Goal: Task Accomplishment & Management: Use online tool/utility

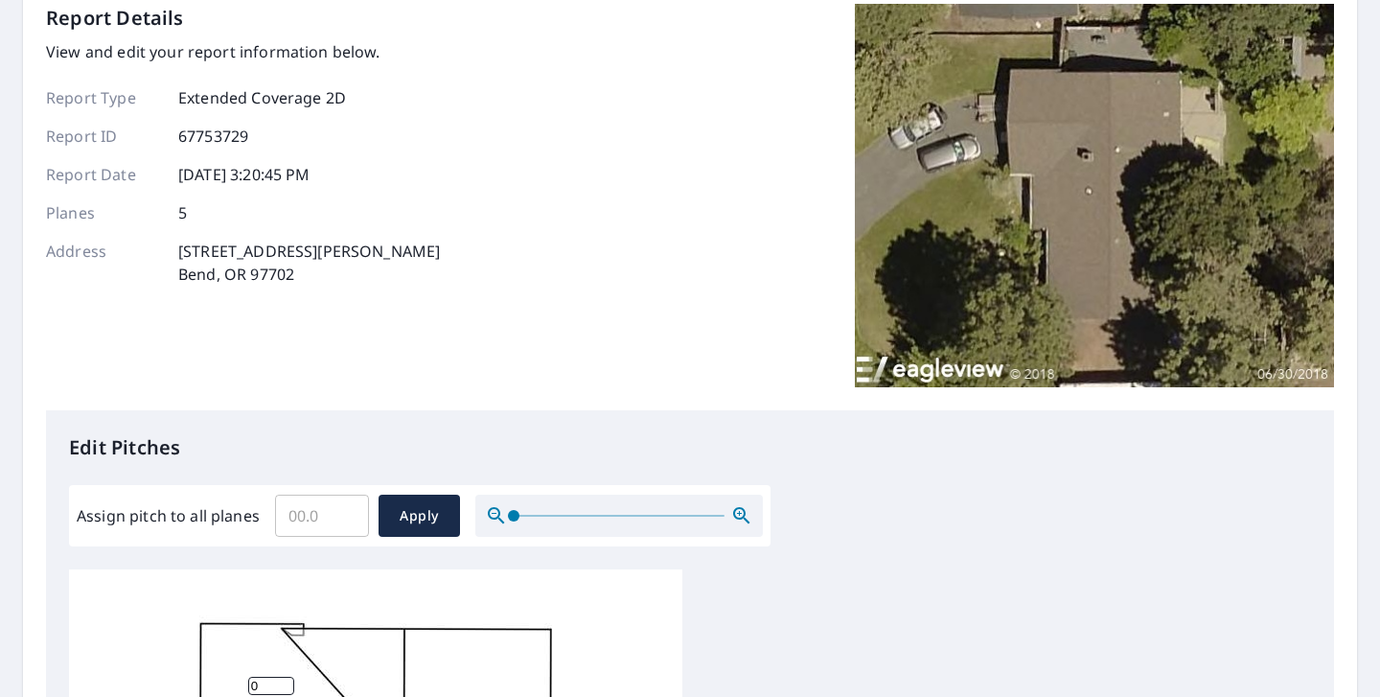
scroll to position [133, 0]
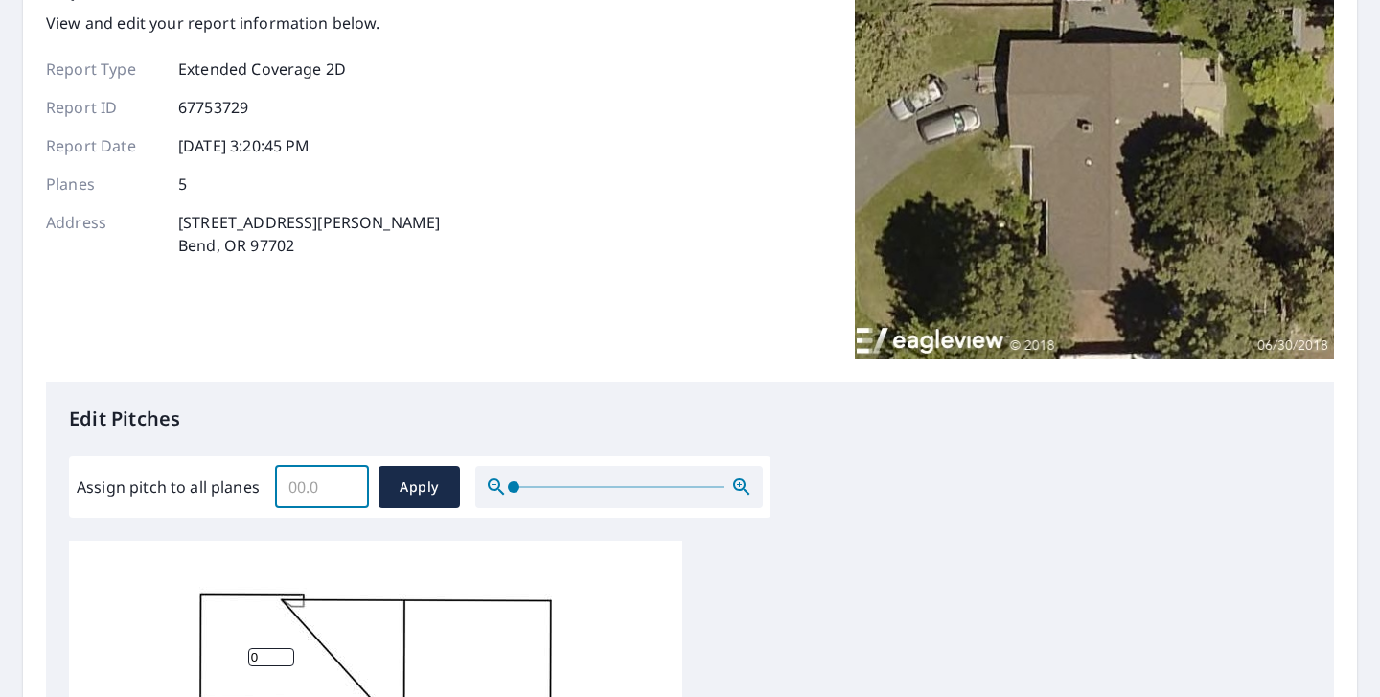
click at [304, 479] on input "Assign pitch to all planes" at bounding box center [322, 487] width 94 height 54
type input "5"
click at [407, 496] on span "Apply" at bounding box center [419, 487] width 51 height 24
type input "5"
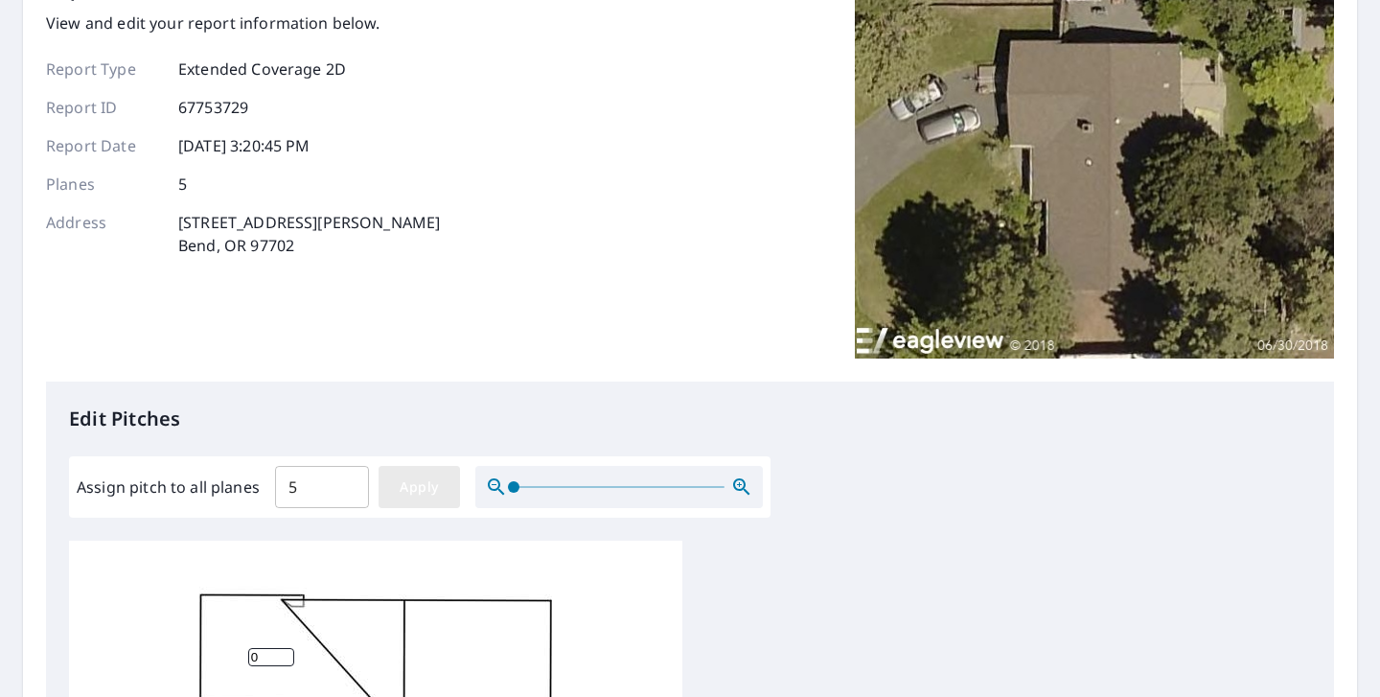
type input "5"
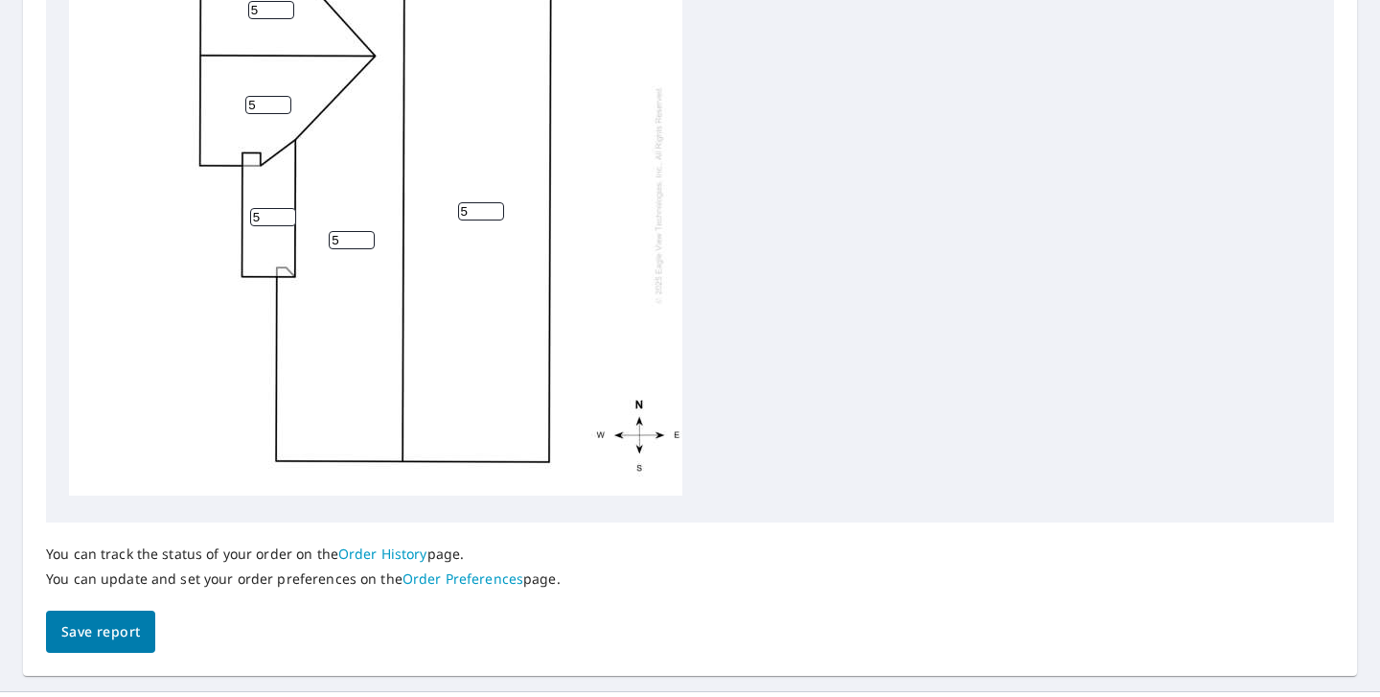
scroll to position [793, 0]
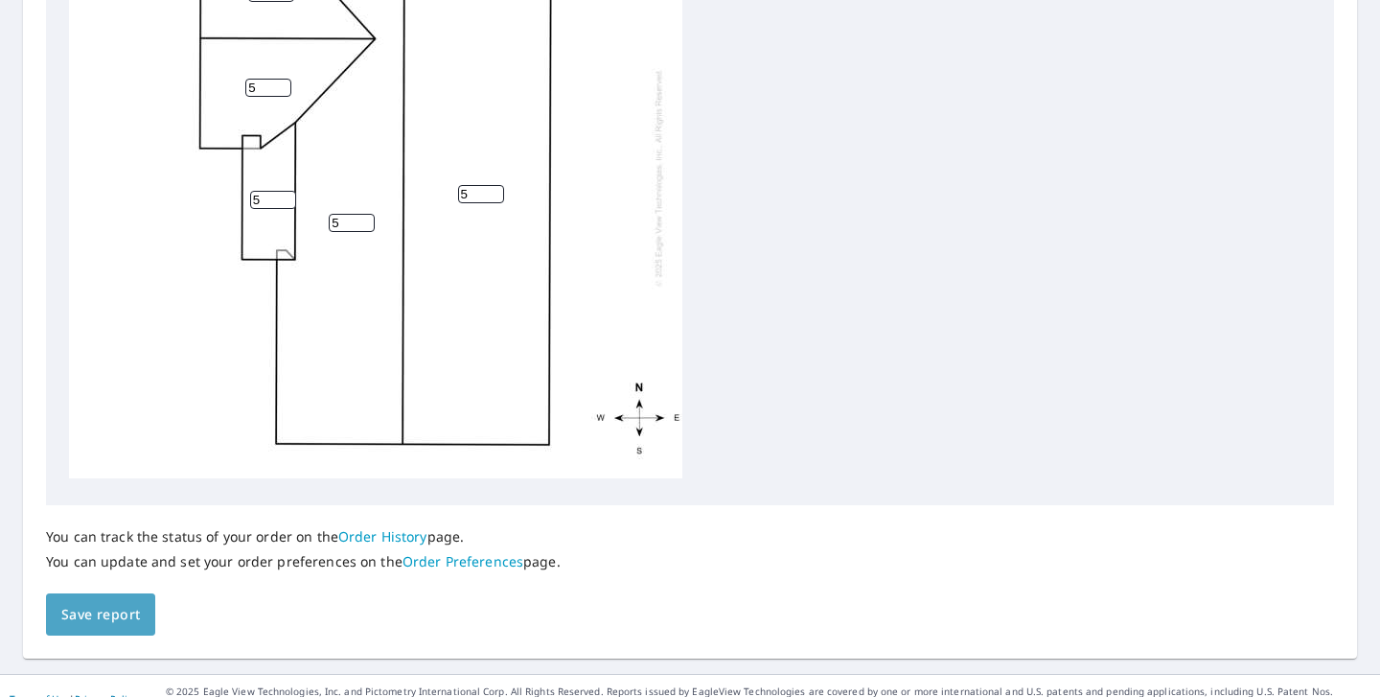
click at [100, 611] on span "Save report" at bounding box center [100, 615] width 79 height 24
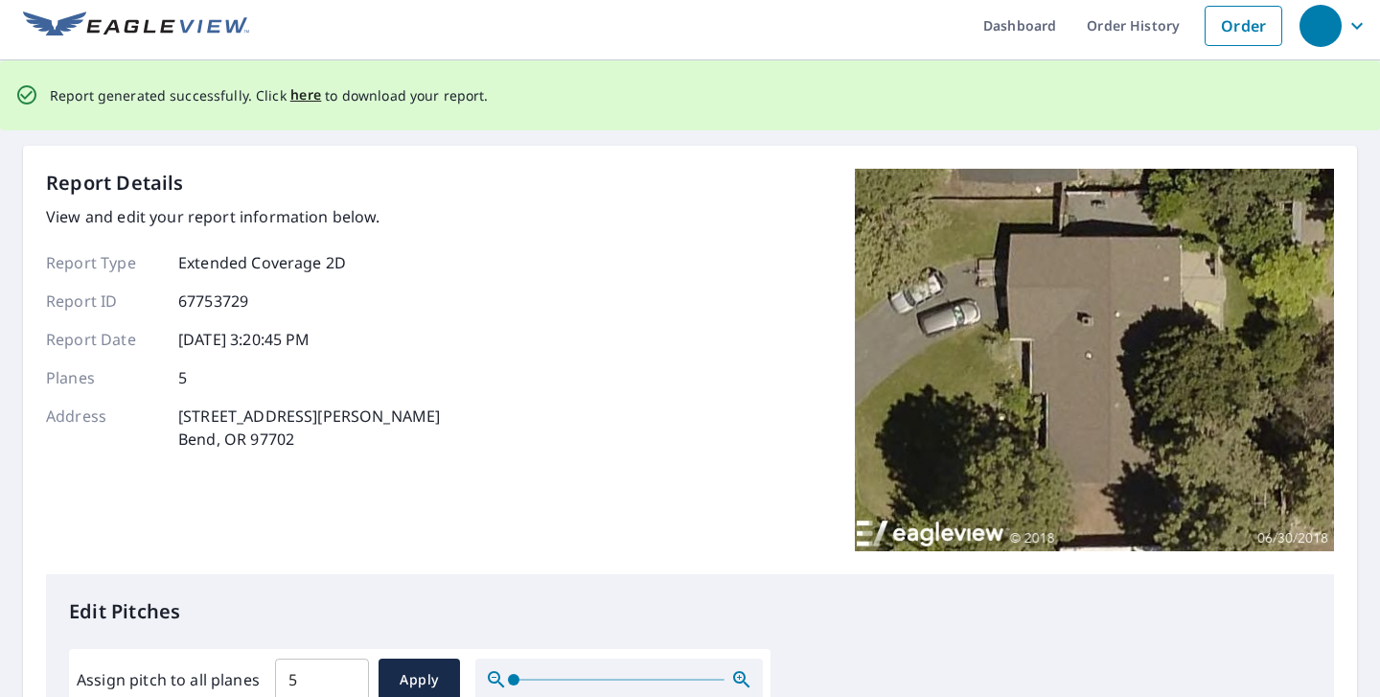
scroll to position [0, 0]
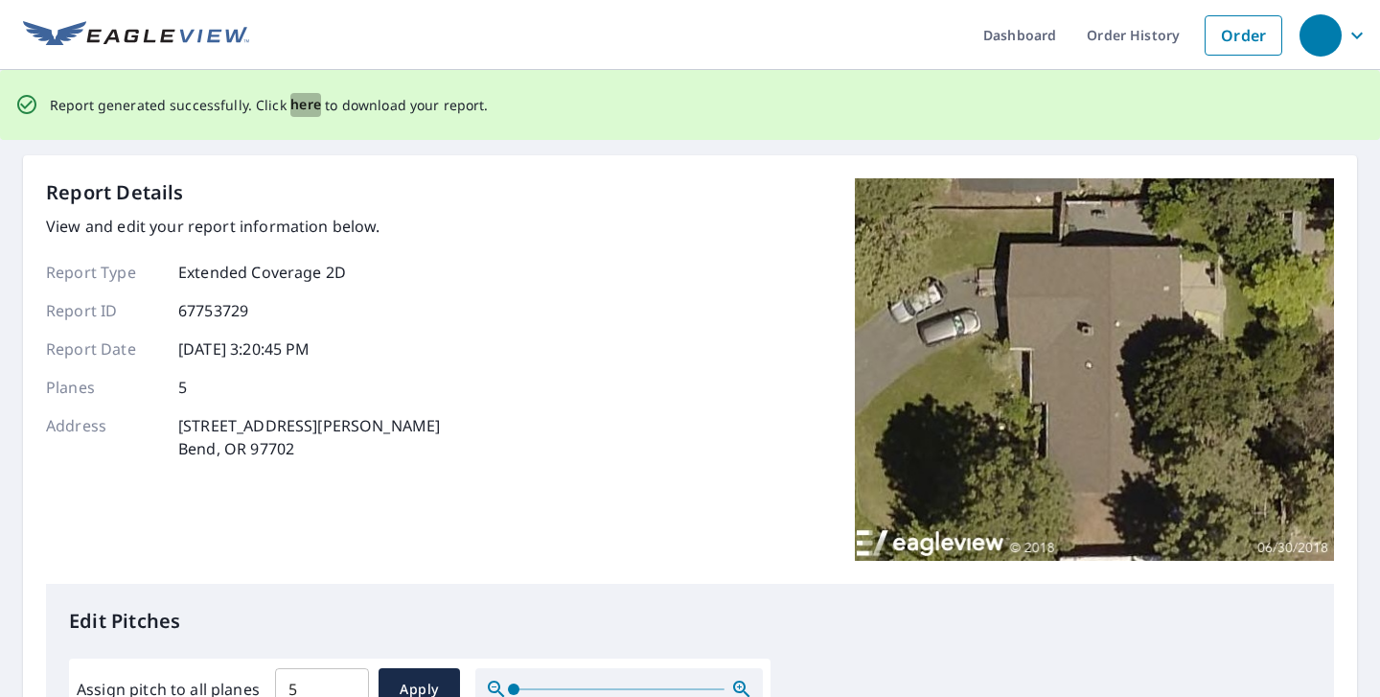
click at [305, 109] on span "here" at bounding box center [306, 105] width 32 height 24
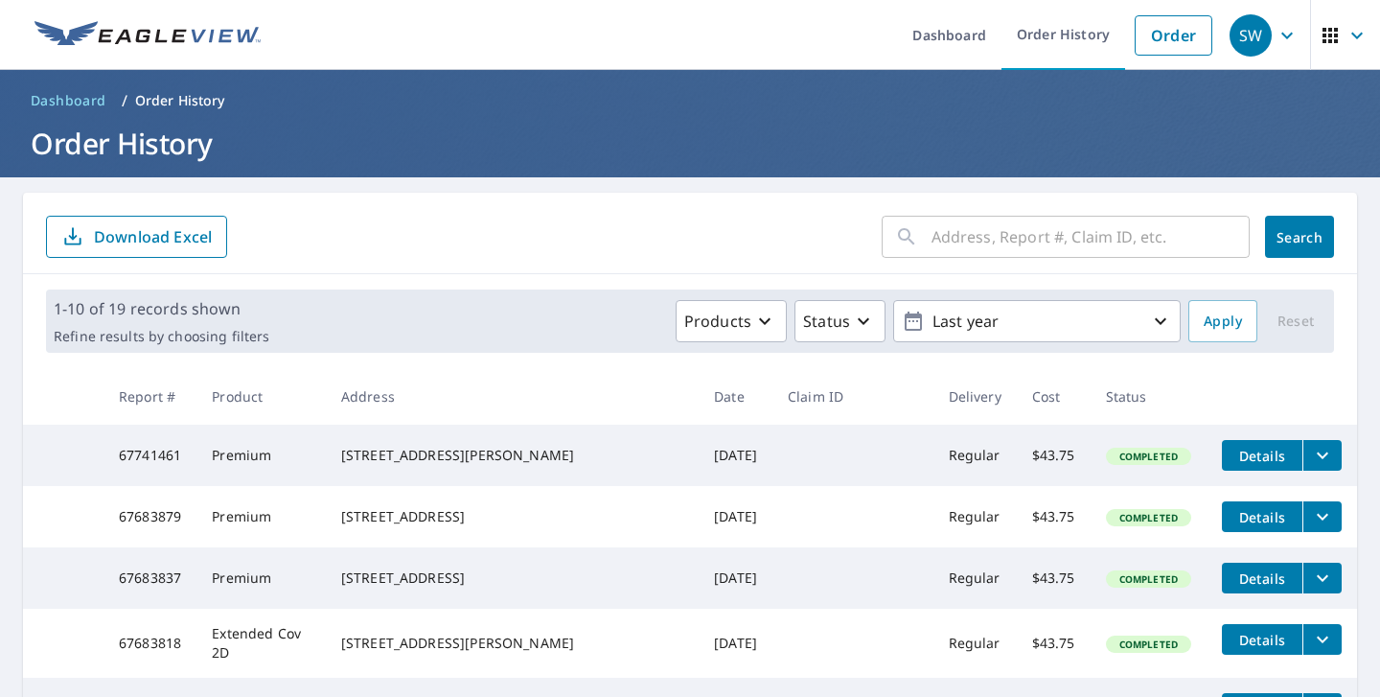
scroll to position [488, 0]
